Goal: Task Accomplishment & Management: Complete application form

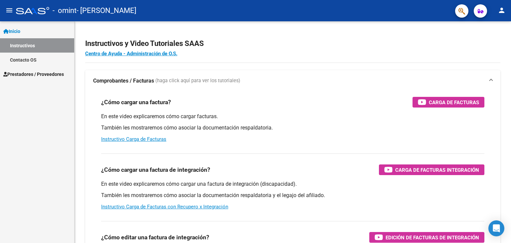
click at [256, 120] on p "En este video explicaremos cómo cargar facturas." at bounding box center [292, 116] width 383 height 7
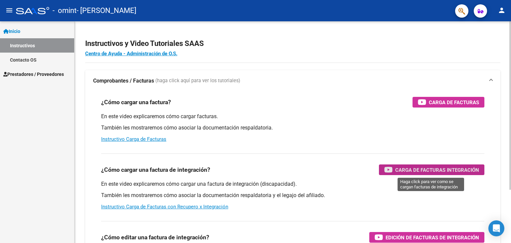
click at [417, 169] on span "Carga de Facturas Integración" at bounding box center [437, 170] width 84 height 8
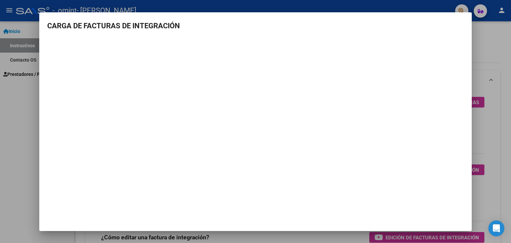
click at [35, 86] on div at bounding box center [255, 121] width 511 height 243
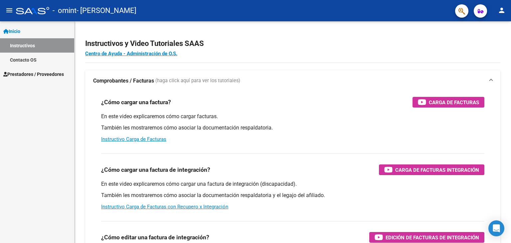
click at [40, 73] on span "Prestadores / Proveedores" at bounding box center [33, 73] width 61 height 7
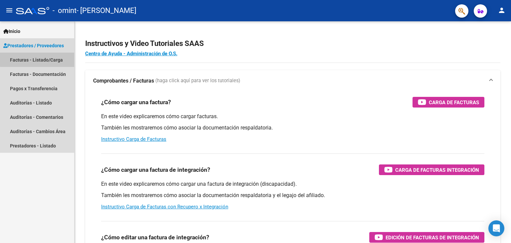
click at [41, 59] on link "Facturas - Listado/Carga" at bounding box center [37, 60] width 74 height 14
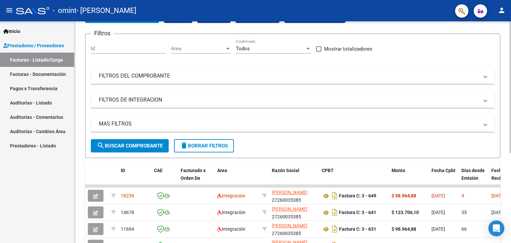
click at [510, 71] on div at bounding box center [510, 115] width 2 height 132
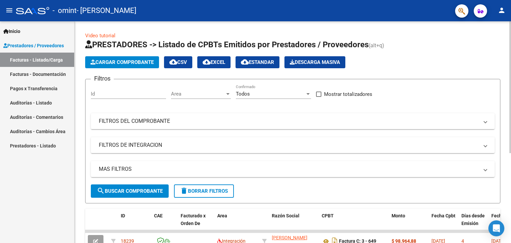
click at [507, 124] on div "Video tutorial PRESTADORES -> Listado de CPBTs Emitidos por Prestadores / Prove…" at bounding box center [293, 205] width 438 height 368
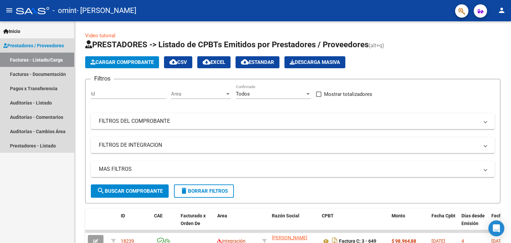
click at [51, 63] on link "Facturas - Listado/Carga" at bounding box center [37, 60] width 74 height 14
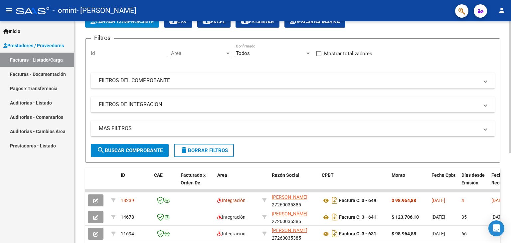
scroll to position [45, 0]
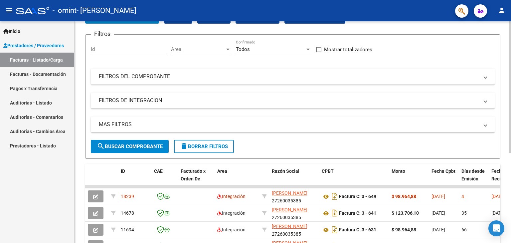
click at [507, 132] on div "Video tutorial PRESTADORES -> Listado de CPBTs Emitidos por Prestadores / Prove…" at bounding box center [293, 161] width 438 height 368
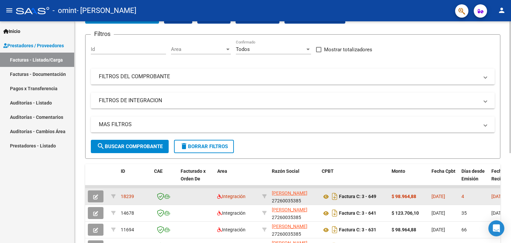
click at [307, 193] on app-link-go-to "[PERSON_NAME]" at bounding box center [290, 193] width 36 height 8
click at [420, 199] on div "$ 98.964,88" at bounding box center [408, 197] width 35 height 8
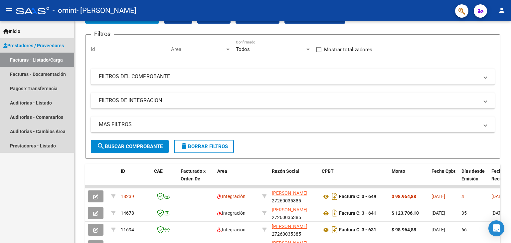
click at [40, 65] on link "Facturas - Listado/Carga" at bounding box center [37, 60] width 74 height 14
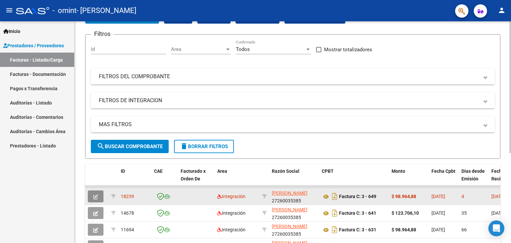
click at [94, 198] on icon "button" at bounding box center [95, 196] width 5 height 5
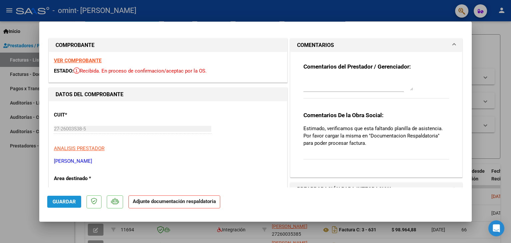
click at [74, 203] on span "Guardar" at bounding box center [64, 202] width 23 height 6
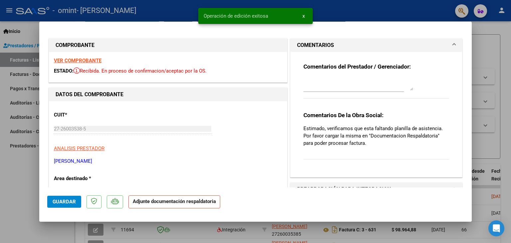
click at [162, 203] on strong "Adjunte documentación respaldatoria" at bounding box center [174, 201] width 83 height 6
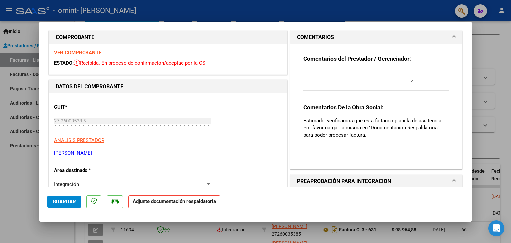
scroll to position [0, 0]
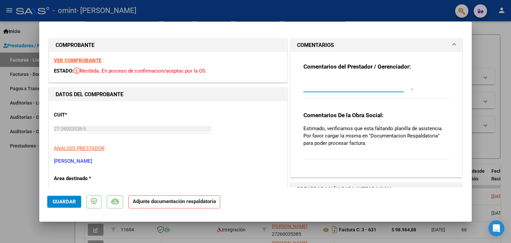
click at [388, 87] on textarea at bounding box center [358, 83] width 110 height 13
click at [410, 89] on textarea "recibido" at bounding box center [358, 83] width 110 height 13
type textarea "recibido"
click at [246, 143] on div "CUIT * 27-26003538-5 Ingresar CUIT ANALISIS PRESTADOR [PERSON_NAME] [PERSON_NAM…" at bounding box center [168, 135] width 228 height 59
click at [162, 203] on strong "Adjunte documentación respaldatoria" at bounding box center [174, 201] width 83 height 6
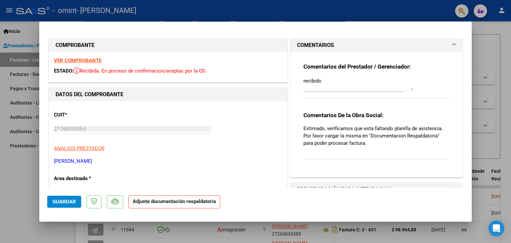
click at [162, 203] on strong "Adjunte documentación respaldatoria" at bounding box center [174, 201] width 83 height 6
click at [446, 45] on span "COMENTARIOS" at bounding box center [375, 45] width 156 height 8
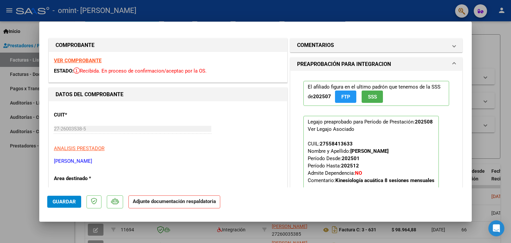
click at [424, 63] on mat-panel-title "PREAPROBACIÓN PARA INTEGRACION" at bounding box center [372, 64] width 150 height 8
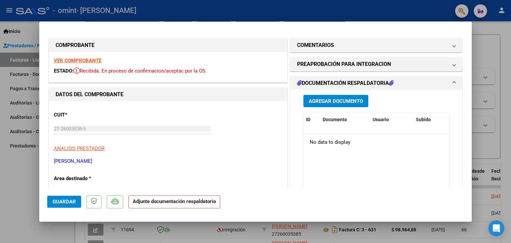
click at [325, 83] on h1 "DOCUMENTACIÓN RESPALDATORIA" at bounding box center [345, 83] width 96 height 8
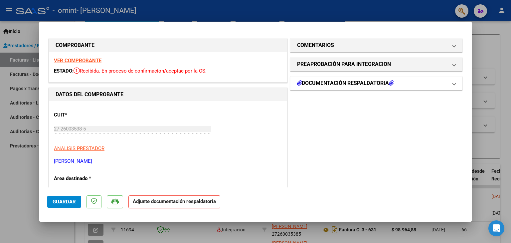
click at [325, 83] on h1 "DOCUMENTACIÓN RESPALDATORIA" at bounding box center [345, 83] width 96 height 8
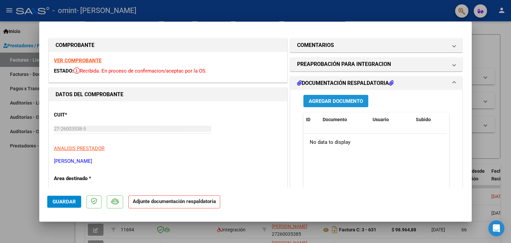
click at [326, 100] on span "Agregar Documento" at bounding box center [336, 101] width 54 height 6
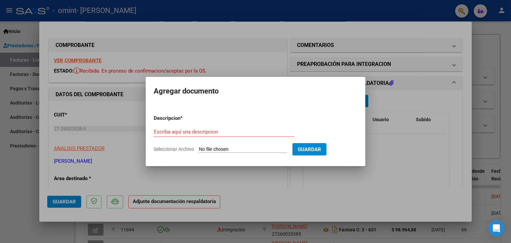
click at [233, 145] on form "Descripcion * Escriba aquí una descripcion Seleccionar Archivo Guardar" at bounding box center [256, 133] width 204 height 49
click at [190, 149] on span "Seleccionar Archivo" at bounding box center [174, 148] width 40 height 5
click at [199, 149] on input "Seleccionar Archivo" at bounding box center [243, 149] width 88 height 6
type input "C:\fakepath\Asistencia agosto giuli.jpg"
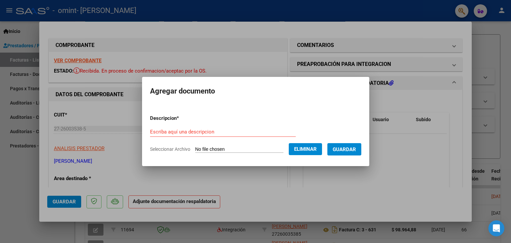
click at [176, 132] on input "Escriba aquí una descripcion" at bounding box center [223, 132] width 146 height 6
type input "asistencia agosto"
click at [356, 150] on span "Guardar" at bounding box center [344, 149] width 23 height 6
